Goal: Information Seeking & Learning: Learn about a topic

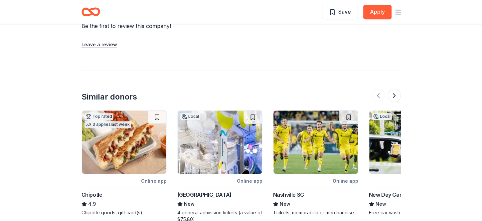
scroll to position [562, 0]
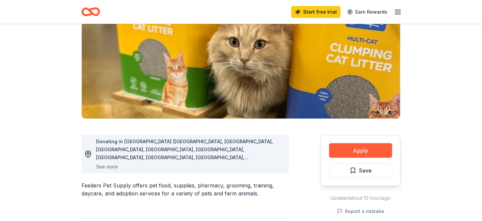
scroll to position [125, 0]
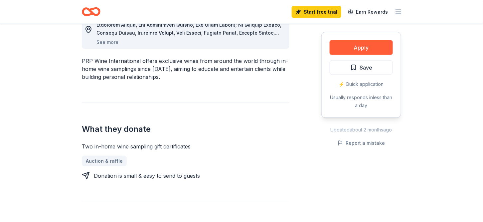
scroll to position [250, 0]
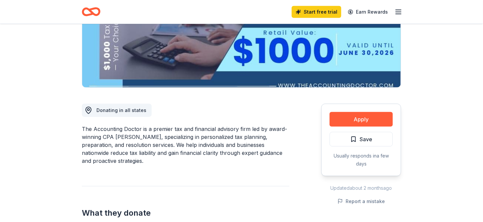
scroll to position [125, 0]
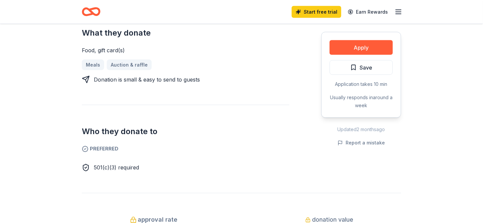
scroll to position [250, 0]
